Goal: Task Accomplishment & Management: Manage account settings

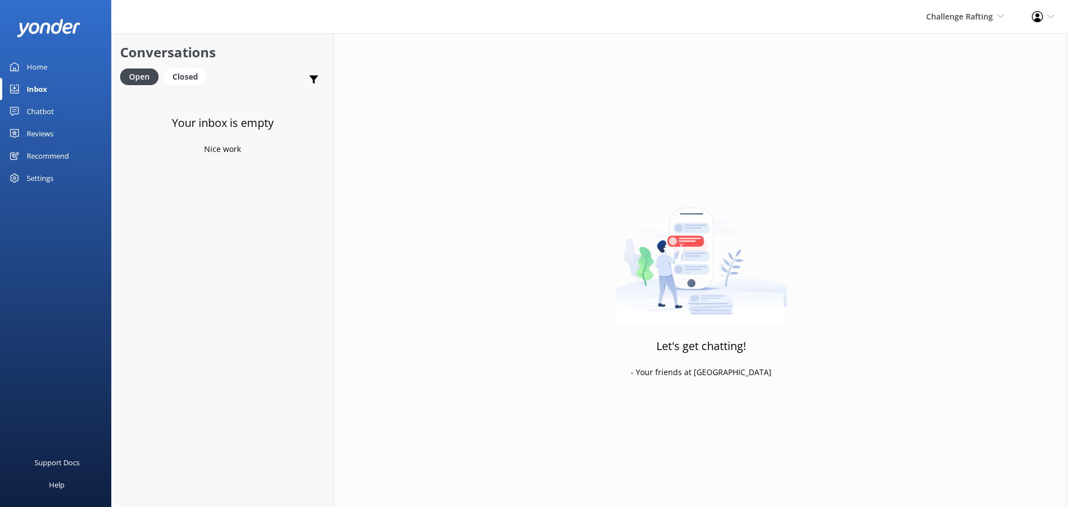
click at [43, 88] on div "Inbox" at bounding box center [37, 89] width 21 height 22
click at [48, 89] on link "Inbox" at bounding box center [55, 89] width 111 height 22
drag, startPoint x: 550, startPoint y: 139, endPoint x: 391, endPoint y: 504, distance: 398.4
click at [550, 139] on div "Let's get chatting! - Your friends at [GEOGRAPHIC_DATA]" at bounding box center [701, 286] width 735 height 507
click at [267, 216] on div "Your inbox is empty Nice work" at bounding box center [222, 345] width 221 height 507
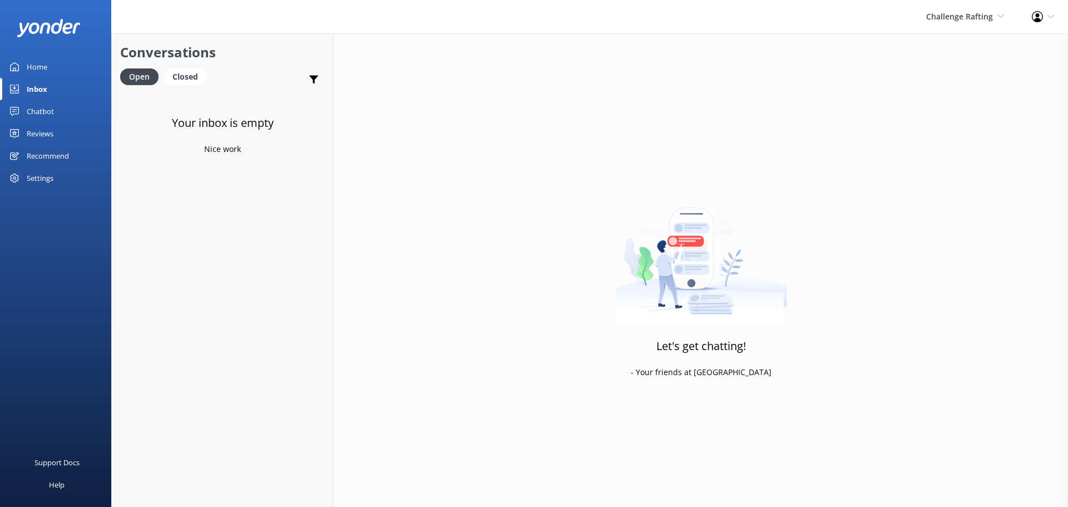
click at [438, 176] on div "Let's get chatting! - Your friends at Yonder" at bounding box center [701, 286] width 735 height 507
click at [821, 236] on div "Let's get chatting! - Your friends at [GEOGRAPHIC_DATA]" at bounding box center [701, 286] width 735 height 507
click at [49, 91] on link "Inbox" at bounding box center [55, 89] width 111 height 22
click at [958, 28] on div "Challenge Rafting Milford Sound Scenic Flights The Helicopter Line Glacier Heli…" at bounding box center [966, 16] width 106 height 33
click at [955, 46] on link "Milford Sound Scenic Flights" at bounding box center [963, 48] width 111 height 27
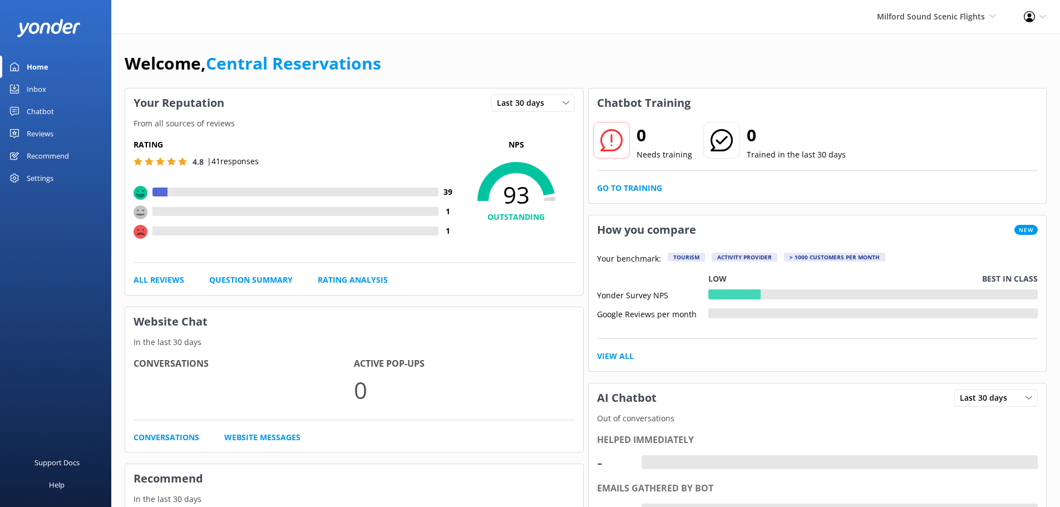
click at [24, 85] on link "Inbox" at bounding box center [55, 89] width 111 height 22
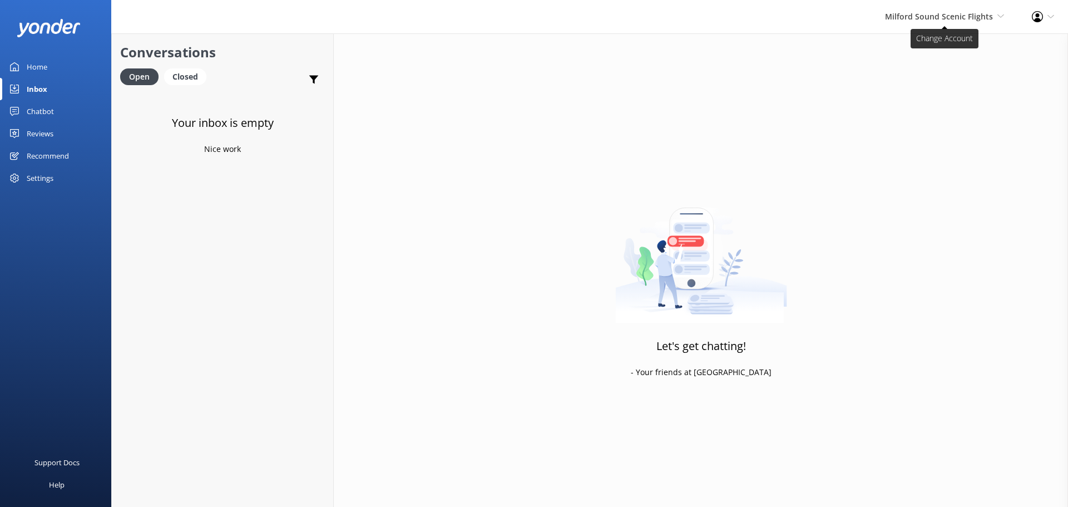
click at [960, 19] on span "Milford Sound Scenic Flights" at bounding box center [939, 16] width 108 height 11
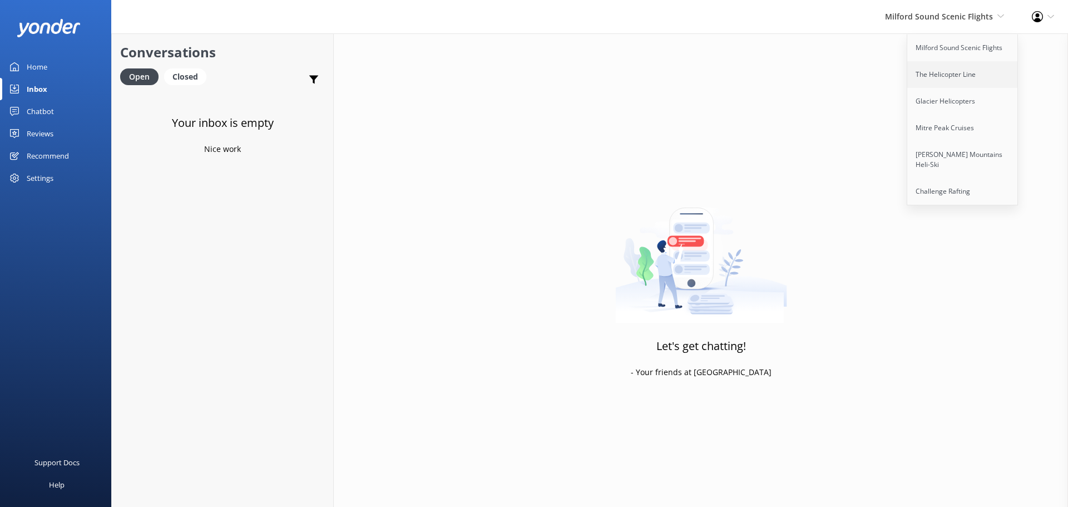
click at [964, 76] on link "The Helicopter Line" at bounding box center [963, 74] width 111 height 27
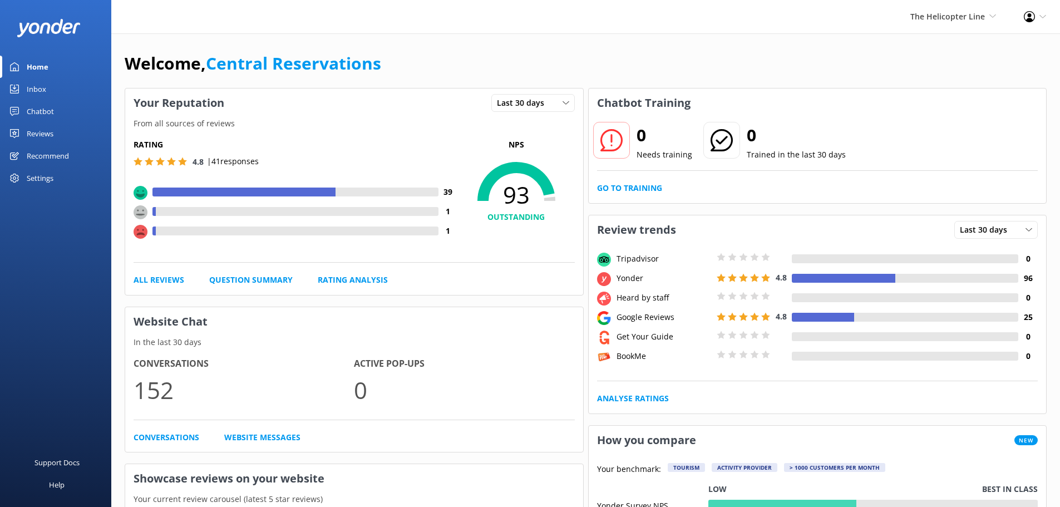
click at [40, 97] on div "Inbox" at bounding box center [36, 89] width 19 height 22
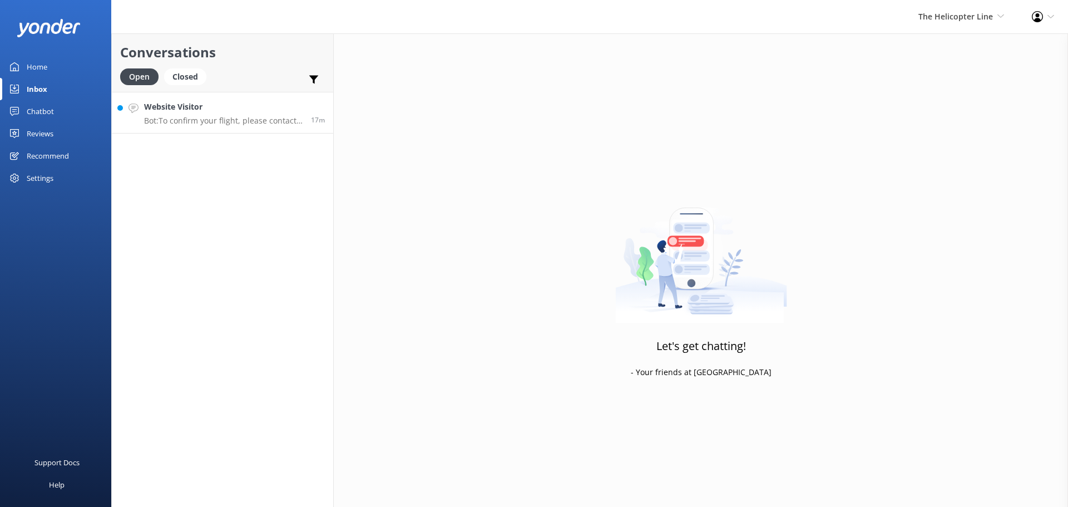
click at [195, 111] on h4 "Website Visitor" at bounding box center [223, 107] width 159 height 12
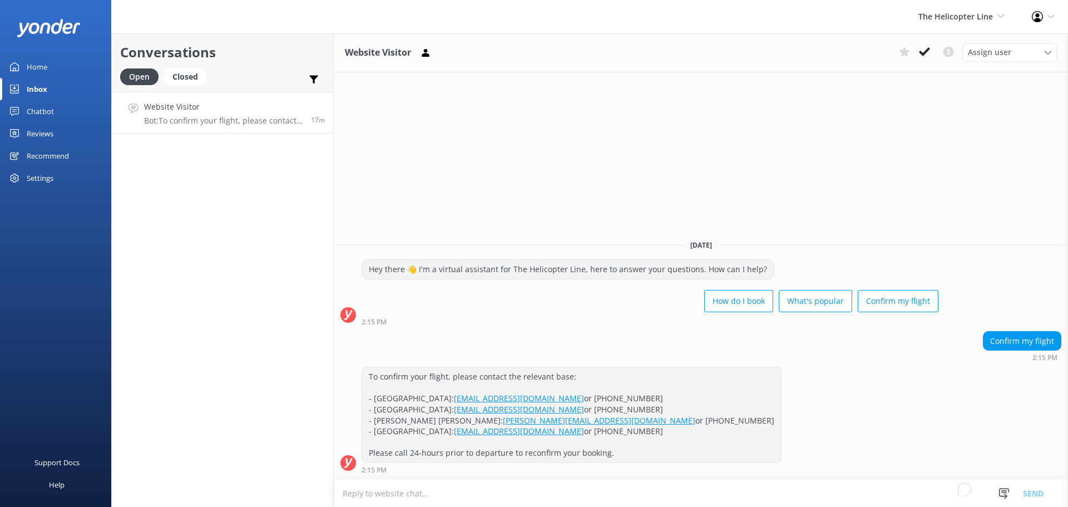
click at [930, 49] on button at bounding box center [925, 51] width 20 height 17
click at [959, 12] on span "The Helicopter Line" at bounding box center [956, 16] width 75 height 11
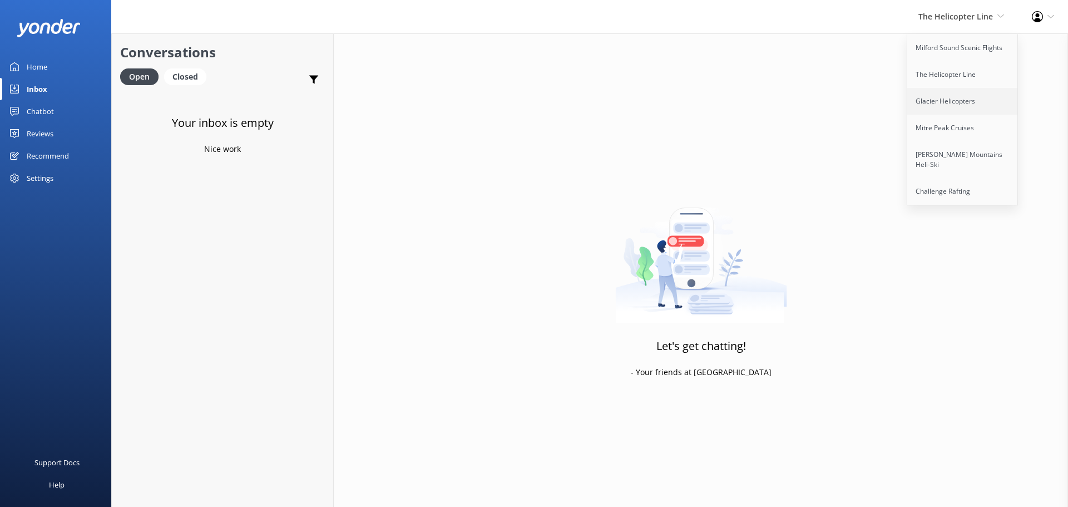
click at [981, 98] on link "Glacier Helicopters" at bounding box center [963, 101] width 111 height 27
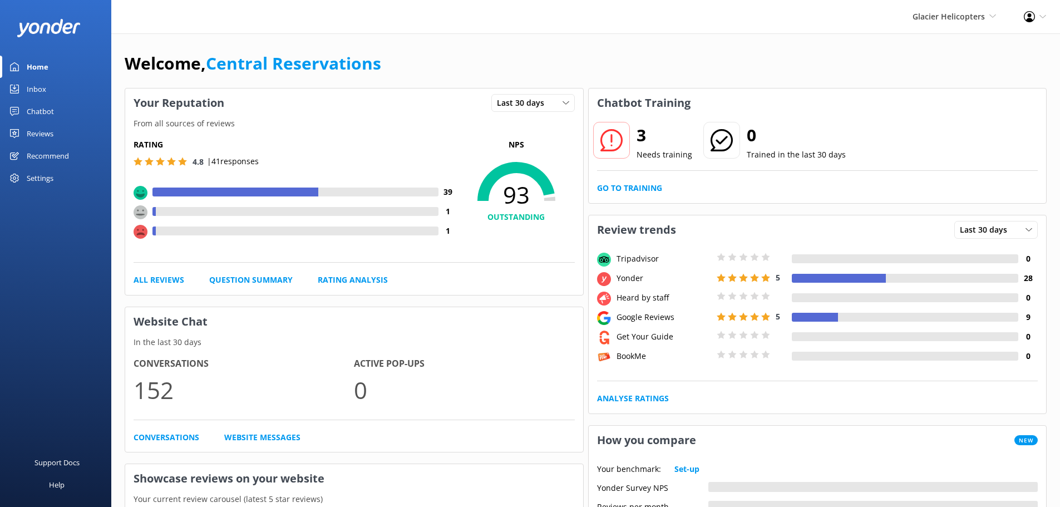
click at [37, 90] on div "Inbox" at bounding box center [36, 89] width 19 height 22
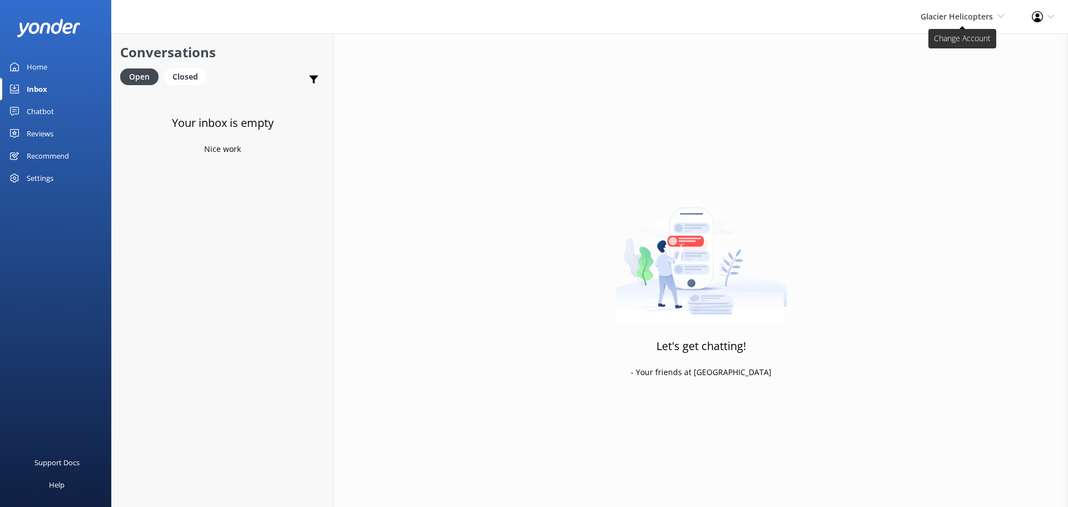
click at [953, 16] on span "Glacier Helicopters" at bounding box center [957, 16] width 72 height 11
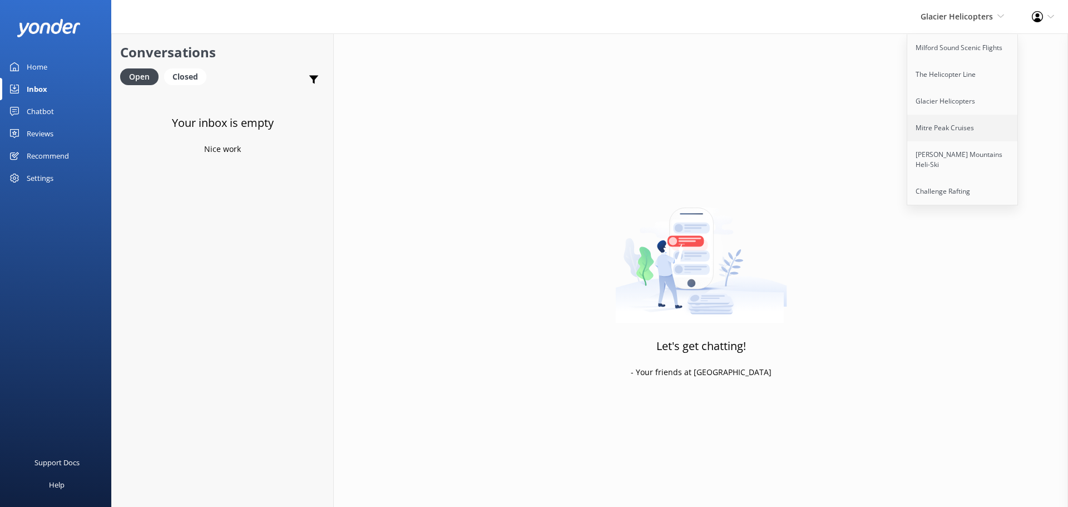
click at [945, 130] on link "Mitre Peak Cruises" at bounding box center [963, 128] width 111 height 27
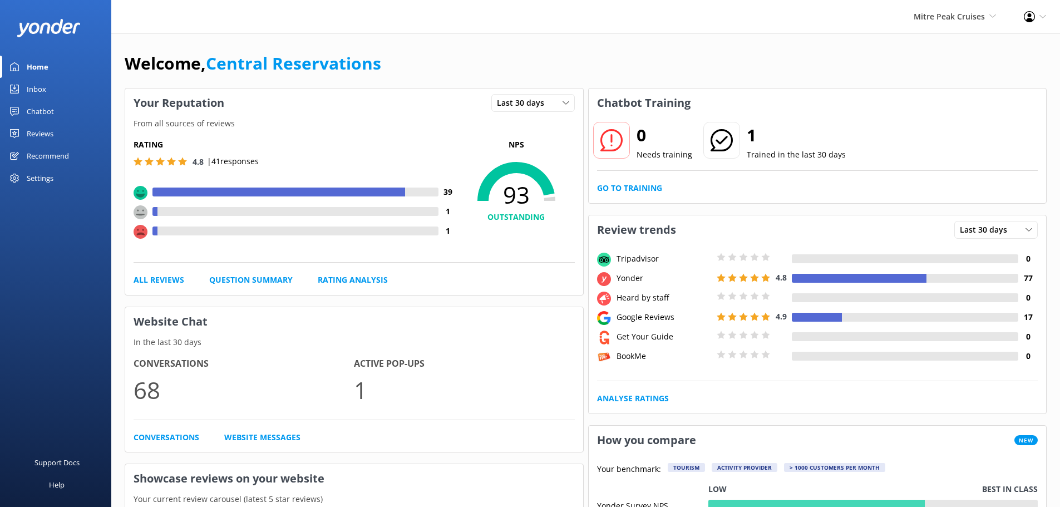
click at [55, 87] on link "Inbox" at bounding box center [55, 89] width 111 height 22
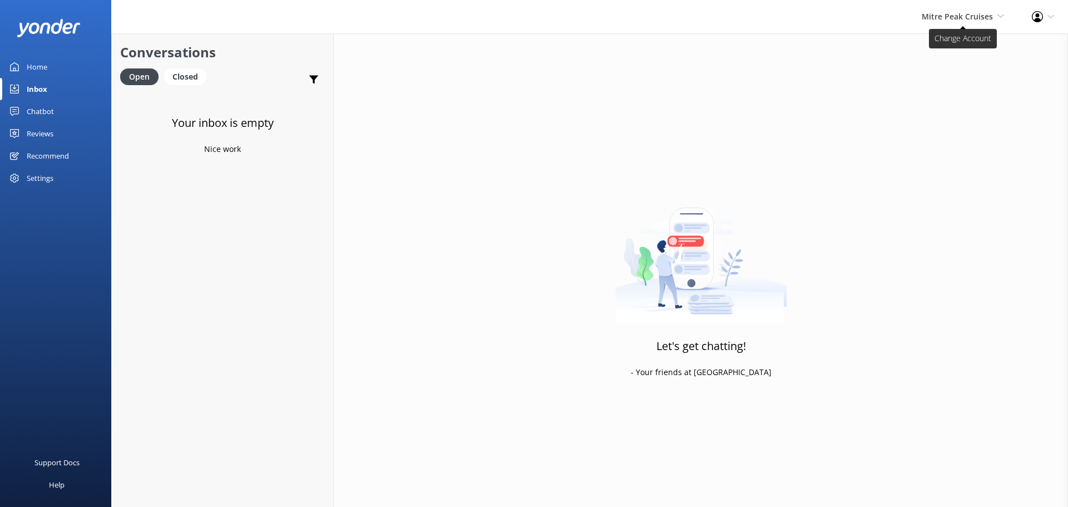
click at [997, 17] on span "Mitre Peak Cruises Milford Sound Scenic Flights The Helicopter Line Glacier Hel…" at bounding box center [963, 17] width 82 height 12
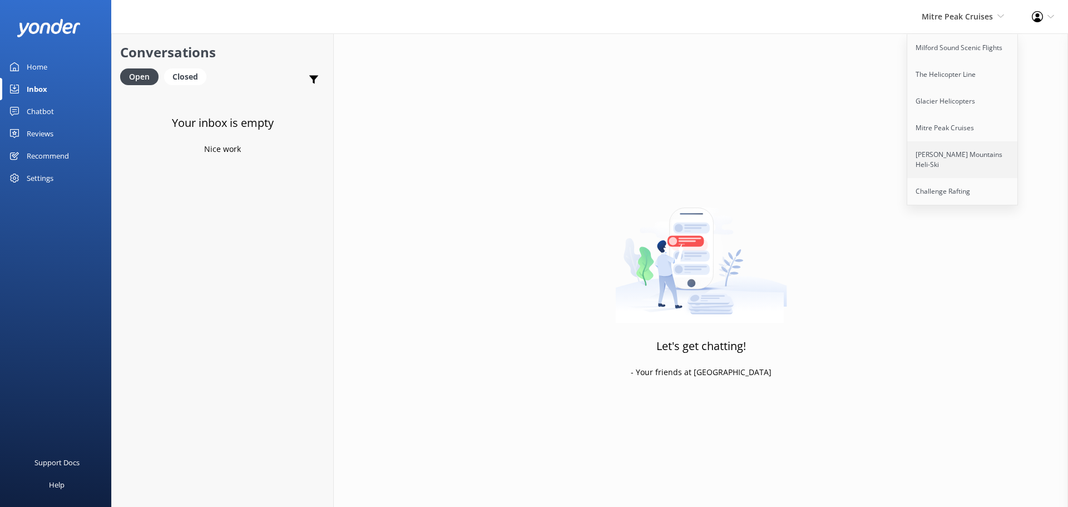
click at [960, 153] on link "[PERSON_NAME] Mountains Heli-Ski" at bounding box center [963, 159] width 111 height 37
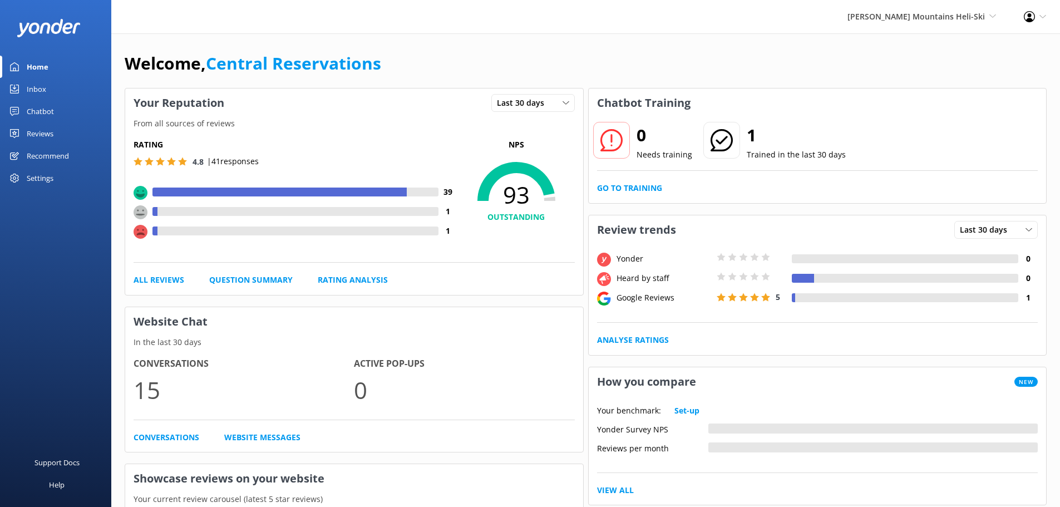
click at [43, 86] on div "Inbox" at bounding box center [36, 89] width 19 height 22
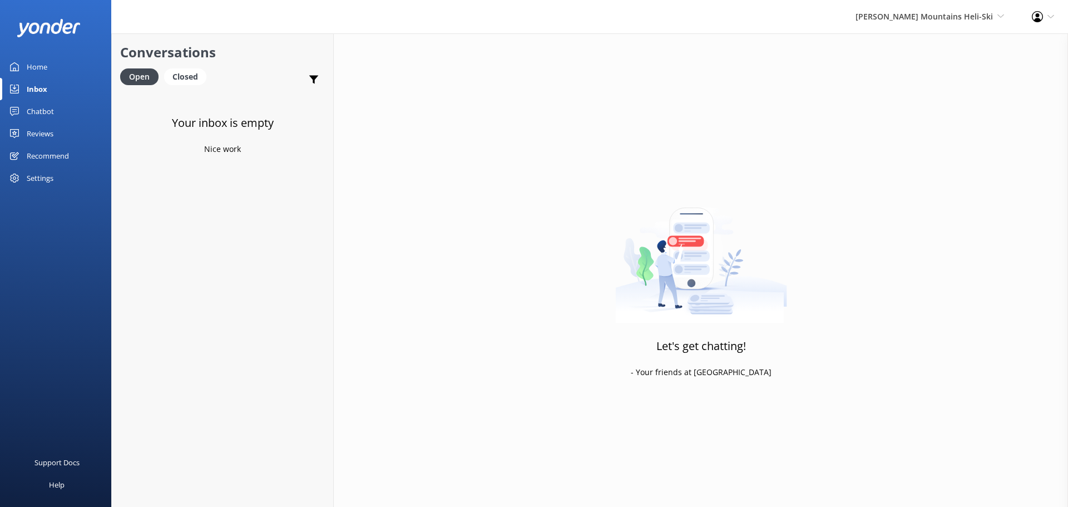
click at [963, 8] on div "Harris Mountains Heli-Ski Milford Sound Scenic Flights The Helicopter Line Glac…" at bounding box center [930, 16] width 176 height 33
click at [968, 180] on link "Challenge Rafting" at bounding box center [963, 191] width 111 height 27
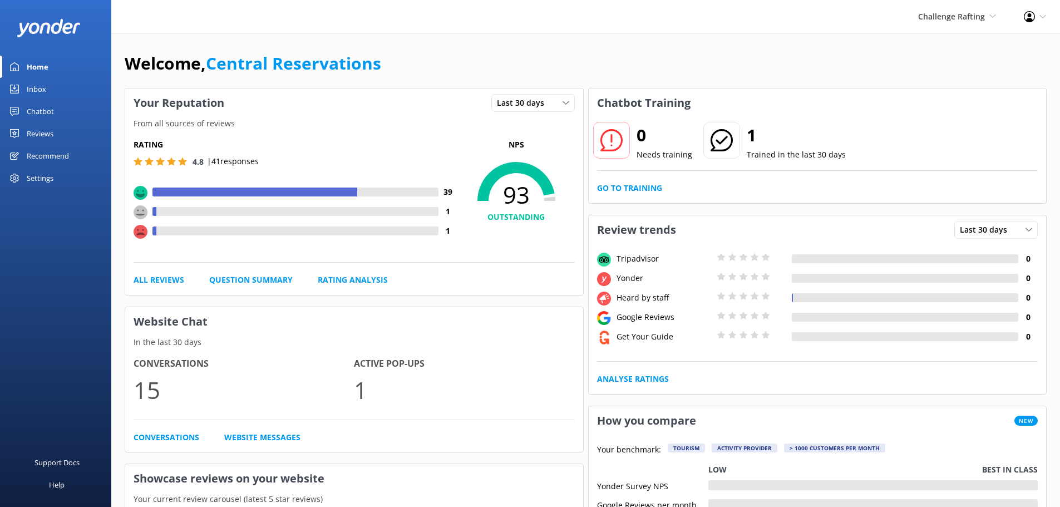
click at [46, 85] on link "Inbox" at bounding box center [55, 89] width 111 height 22
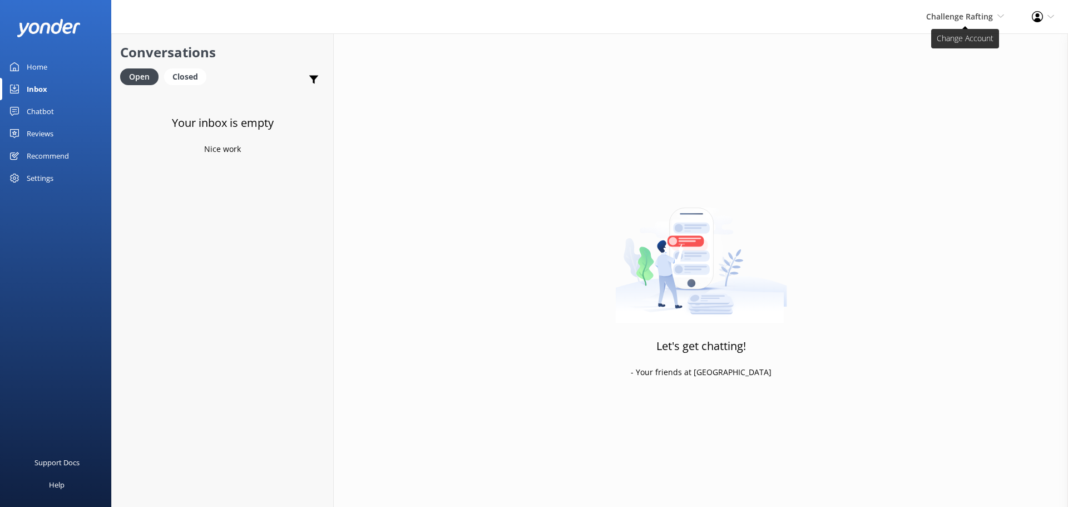
click at [983, 18] on span "Challenge Rafting" at bounding box center [960, 16] width 67 height 11
click at [969, 58] on link "Milford Sound Scenic Flights" at bounding box center [963, 48] width 111 height 27
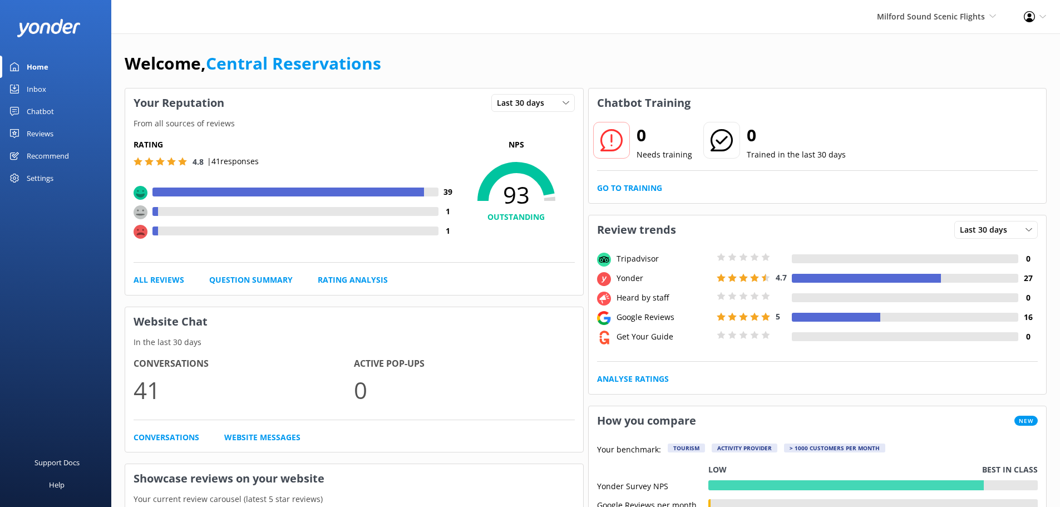
click at [54, 83] on link "Inbox" at bounding box center [55, 89] width 111 height 22
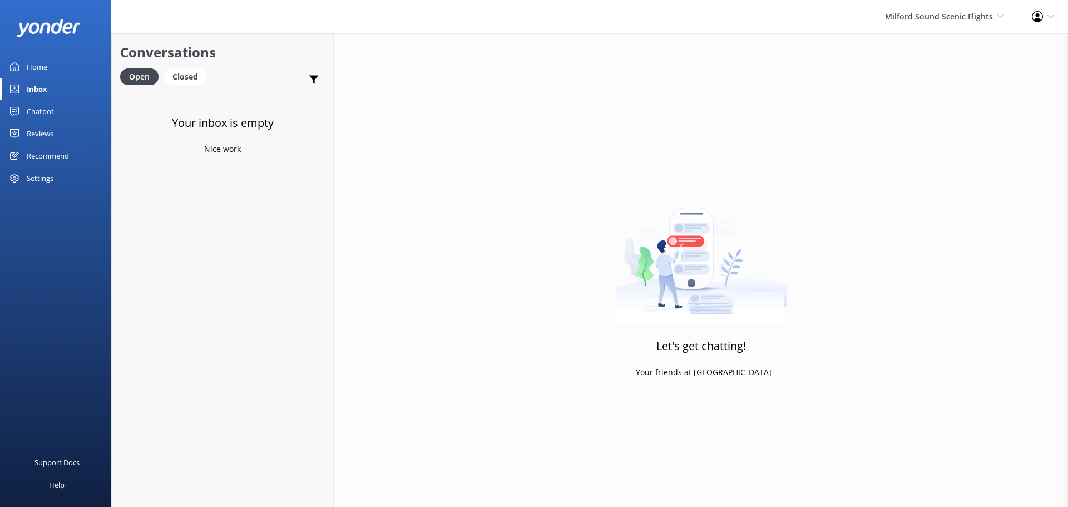
click at [234, 14] on div "Milford Sound Scenic Flights Milford Sound Scenic Flights The Helicopter Line G…" at bounding box center [534, 16] width 1068 height 33
drag, startPoint x: 218, startPoint y: 58, endPoint x: 133, endPoint y: 38, distance: 87.1
click at [121, 58] on h2 "Conversations" at bounding box center [222, 52] width 205 height 21
click at [143, 23] on div "Milford Sound Scenic Flights Milford Sound Scenic Flights The Helicopter Line G…" at bounding box center [534, 16] width 1068 height 33
click at [233, 239] on div "Your inbox is empty Nice work" at bounding box center [222, 345] width 221 height 507
